Goal: Information Seeking & Learning: Learn about a topic

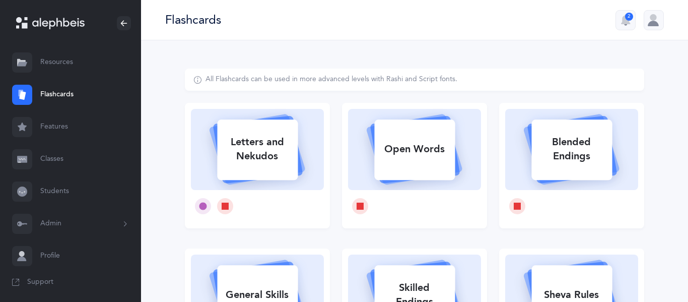
click at [249, 148] on div "Letters and Nekudos" at bounding box center [257, 149] width 81 height 40
select select
select select "single"
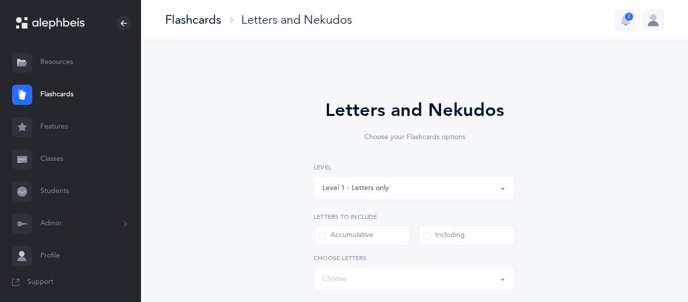
select select "27"
click at [502, 190] on button "Level 1 - Letters only" at bounding box center [415, 188] width 202 height 24
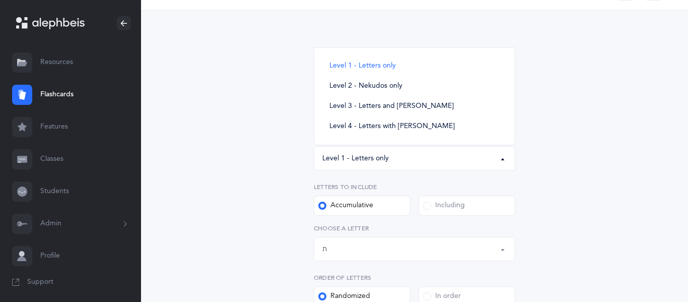
scroll to position [35, 0]
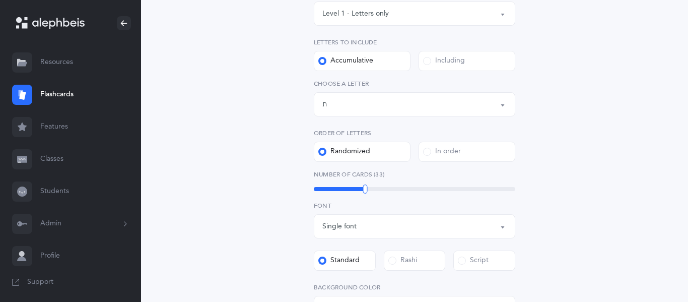
scroll to position [178, 0]
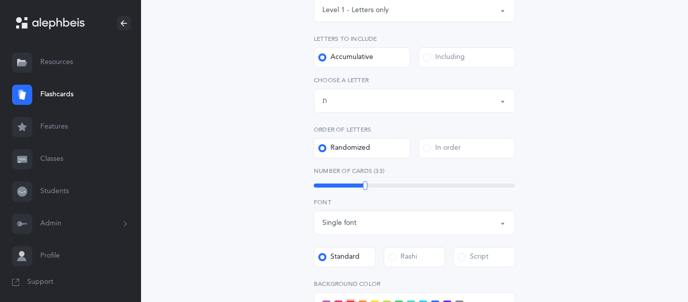
click at [505, 10] on button "Level 1 - Letters only" at bounding box center [415, 10] width 202 height 24
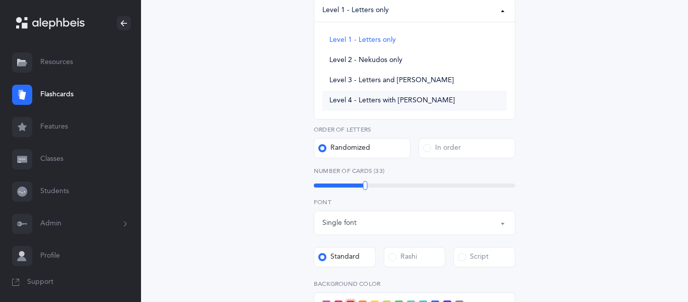
click at [390, 100] on span "Level 4 - Letters with [PERSON_NAME]" at bounding box center [392, 100] width 125 height 9
select select "4"
